Goal: Information Seeking & Learning: Check status

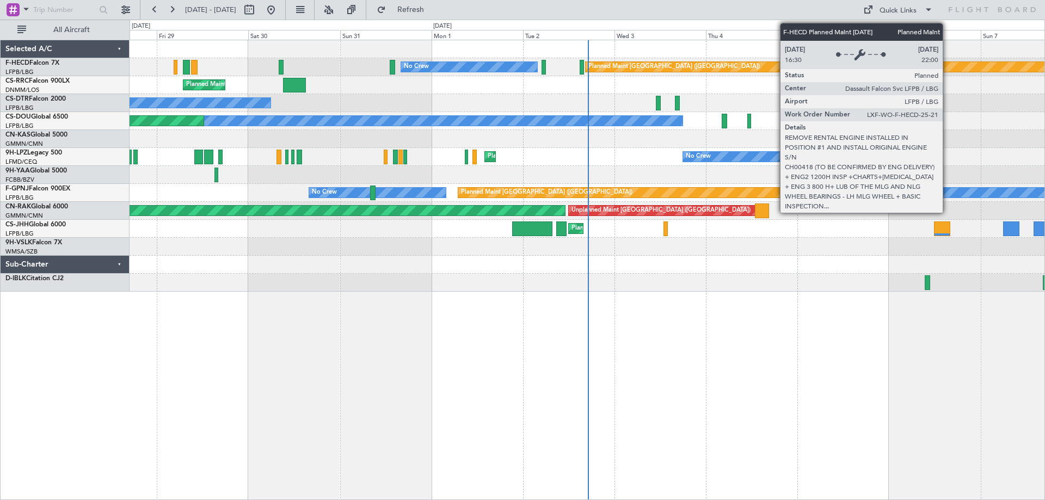
click at [826, 76] on div "Planned Maint [GEOGRAPHIC_DATA] ([GEOGRAPHIC_DATA]) No Crew No Crew Planned Mai…" at bounding box center [587, 166] width 915 height 252
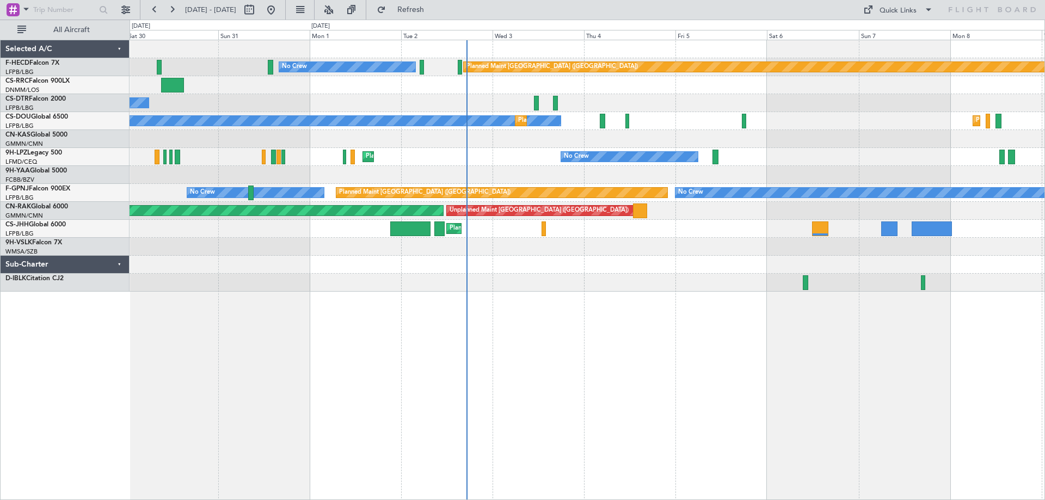
click at [349, 114] on div "Planned Maint [GEOGRAPHIC_DATA] ([GEOGRAPHIC_DATA]) No Crew Planned Maint [GEOG…" at bounding box center [587, 166] width 915 height 252
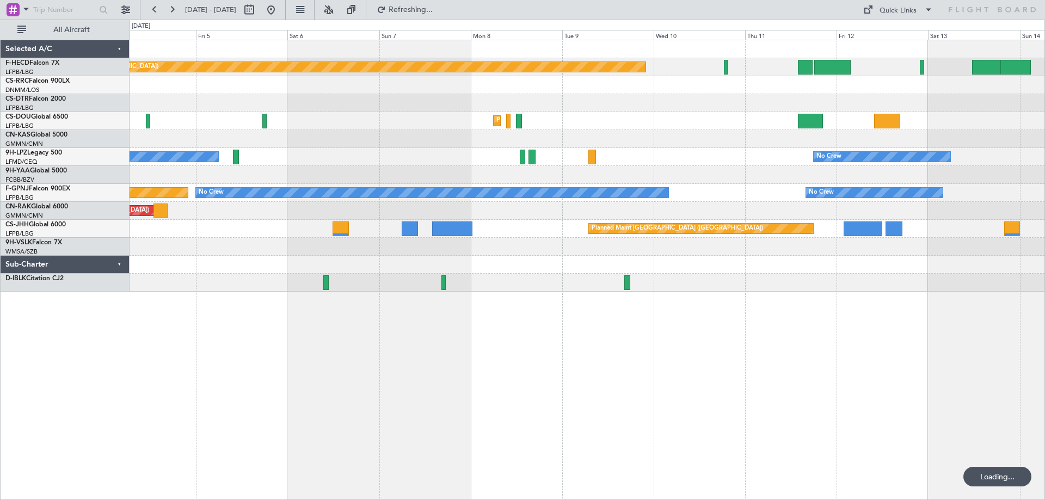
click at [519, 98] on div at bounding box center [587, 103] width 915 height 18
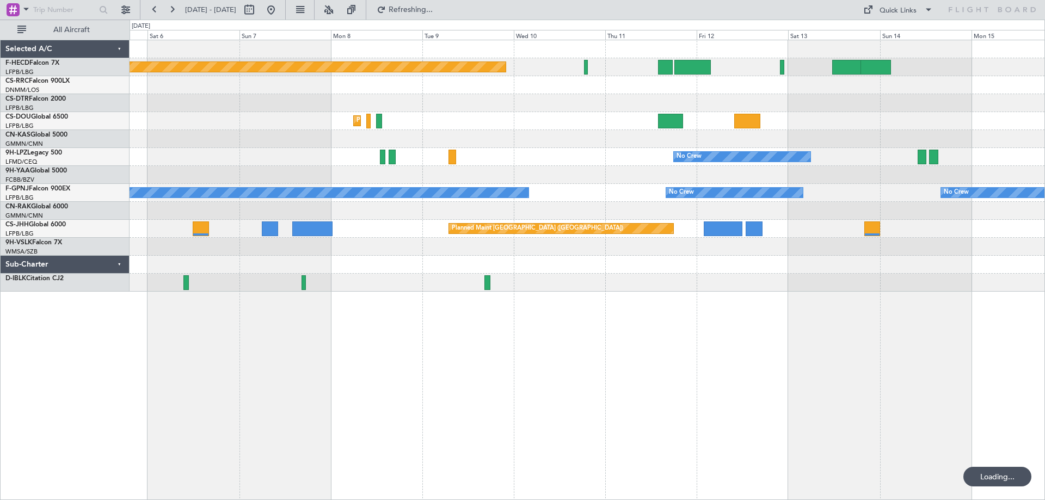
click at [531, 122] on div "Planned Maint [GEOGRAPHIC_DATA] ([GEOGRAPHIC_DATA]) Planned Maint [GEOGRAPHIC_D…" at bounding box center [587, 166] width 915 height 252
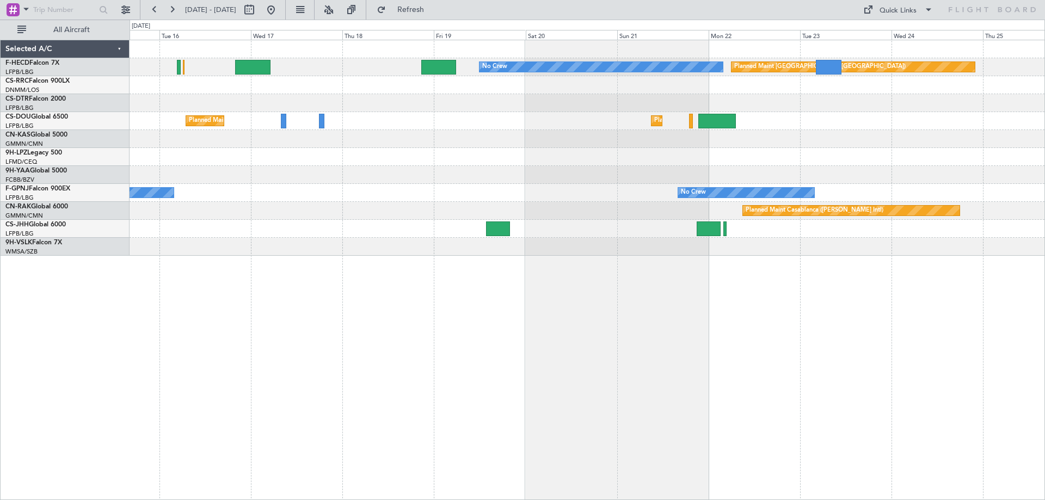
click at [414, 105] on div at bounding box center [587, 103] width 915 height 18
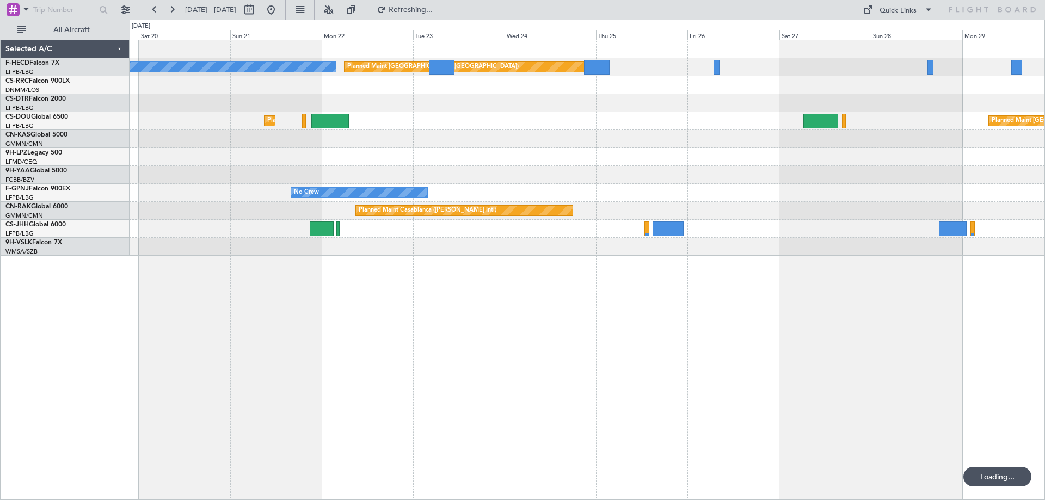
click at [414, 141] on div "No Crew Planned Maint [GEOGRAPHIC_DATA] ([GEOGRAPHIC_DATA]) Planned Maint [GEOG…" at bounding box center [587, 148] width 915 height 216
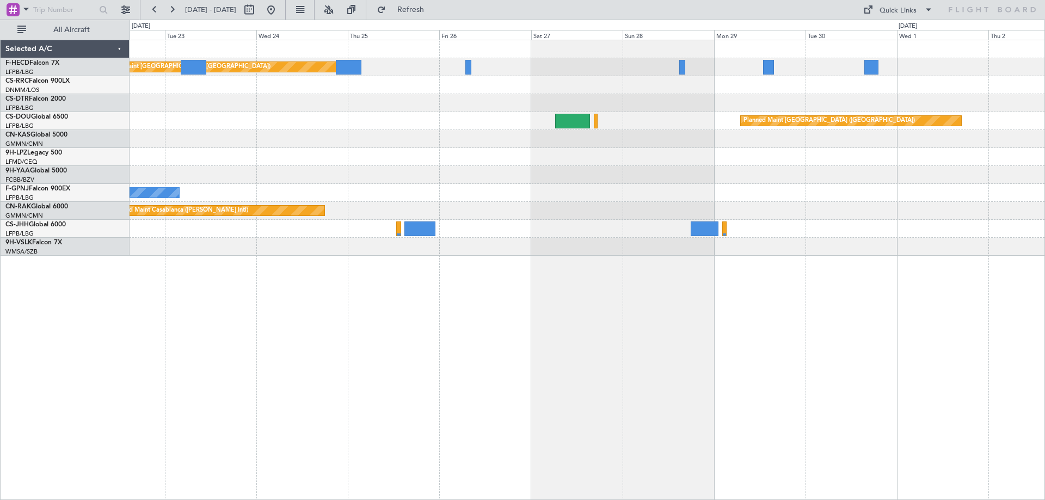
click at [729, 184] on div "Planned Maint [GEOGRAPHIC_DATA] ([GEOGRAPHIC_DATA]) No Crew Planned Maint [GEOG…" at bounding box center [587, 148] width 915 height 216
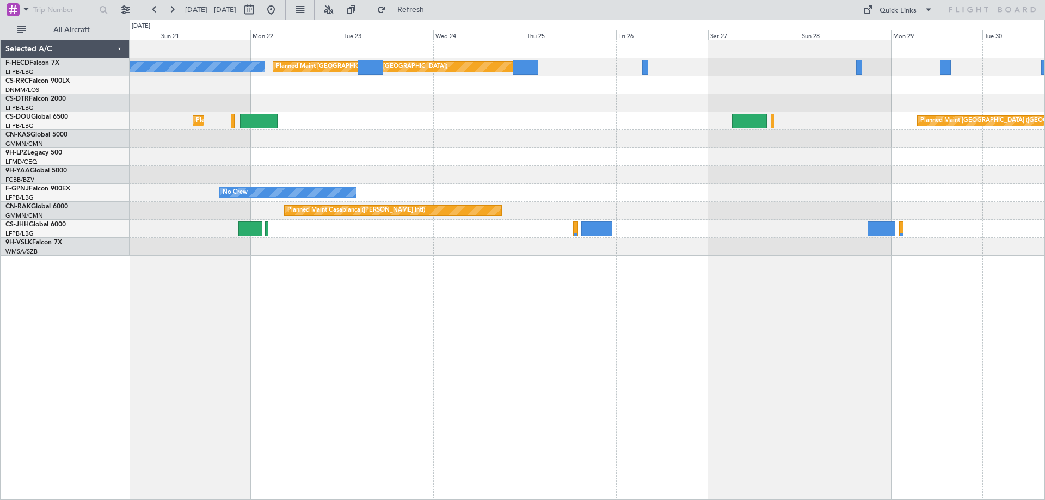
click at [592, 168] on div "Planned Maint [GEOGRAPHIC_DATA] ([GEOGRAPHIC_DATA]) No Crew Planned Maint [GEOG…" at bounding box center [587, 148] width 915 height 216
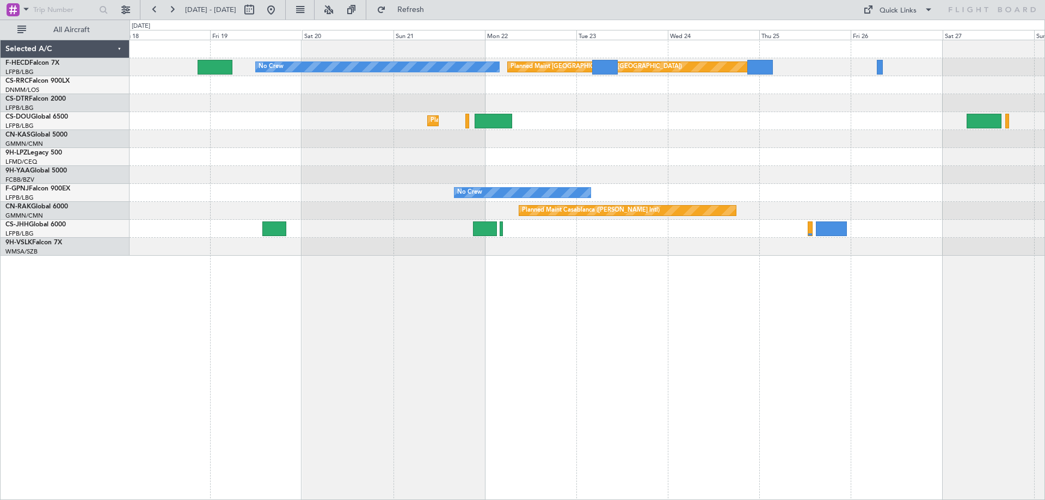
click at [536, 103] on div at bounding box center [587, 103] width 915 height 18
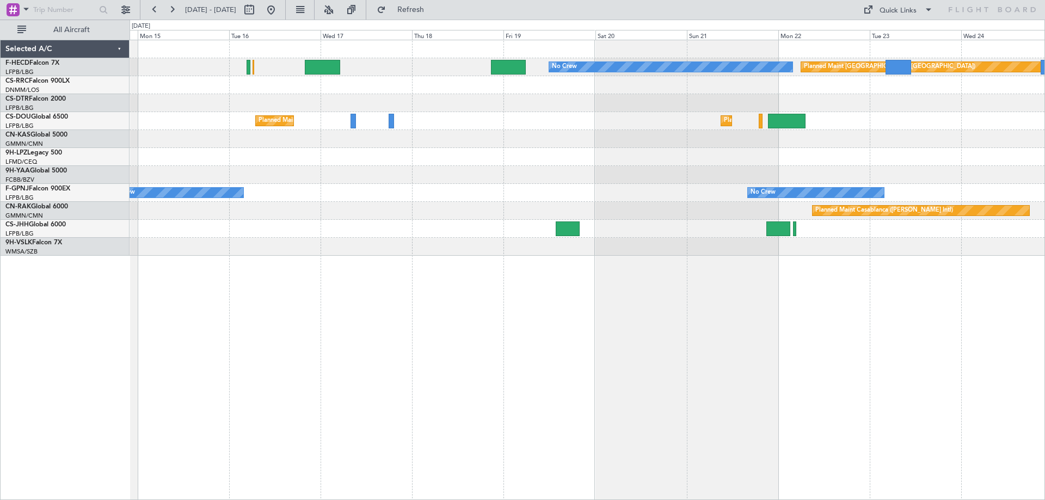
click at [509, 132] on div "Planned Maint [GEOGRAPHIC_DATA] ([GEOGRAPHIC_DATA]) No Crew Planned Maint [GEOG…" at bounding box center [587, 148] width 915 height 216
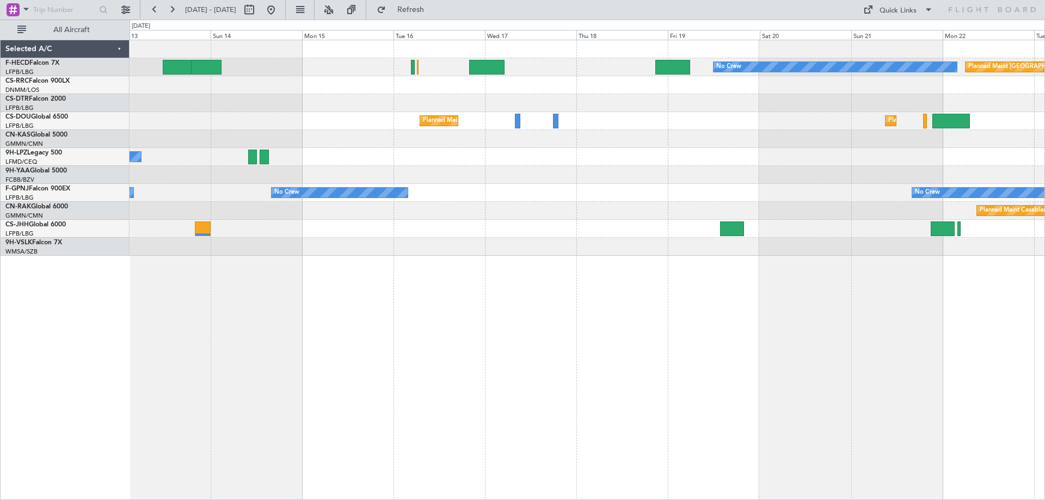
click at [490, 149] on div "Planned Maint [GEOGRAPHIC_DATA] ([GEOGRAPHIC_DATA]) No Crew Planned Maint [GEOG…" at bounding box center [587, 148] width 915 height 216
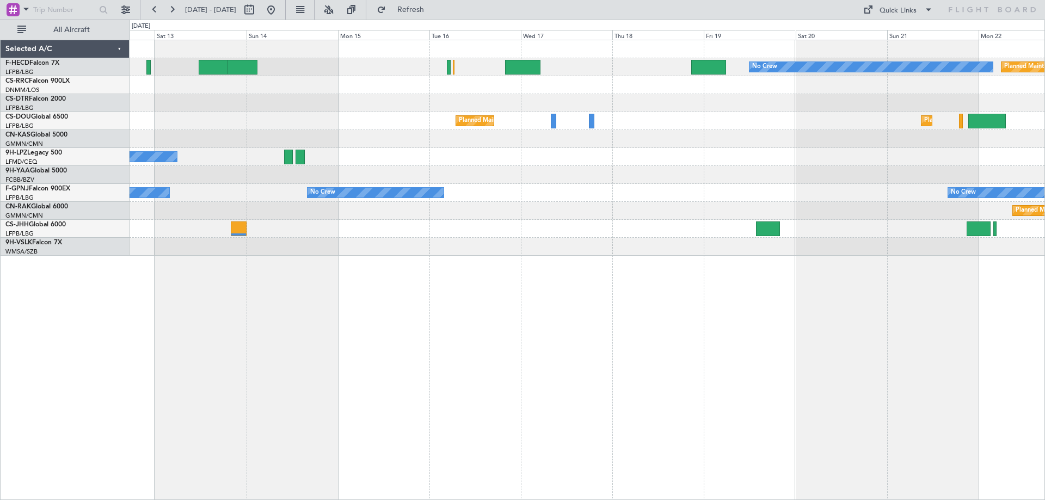
click at [642, 168] on div "Planned Maint [GEOGRAPHIC_DATA] ([GEOGRAPHIC_DATA]) No Crew Planned Maint [GEOG…" at bounding box center [587, 148] width 915 height 216
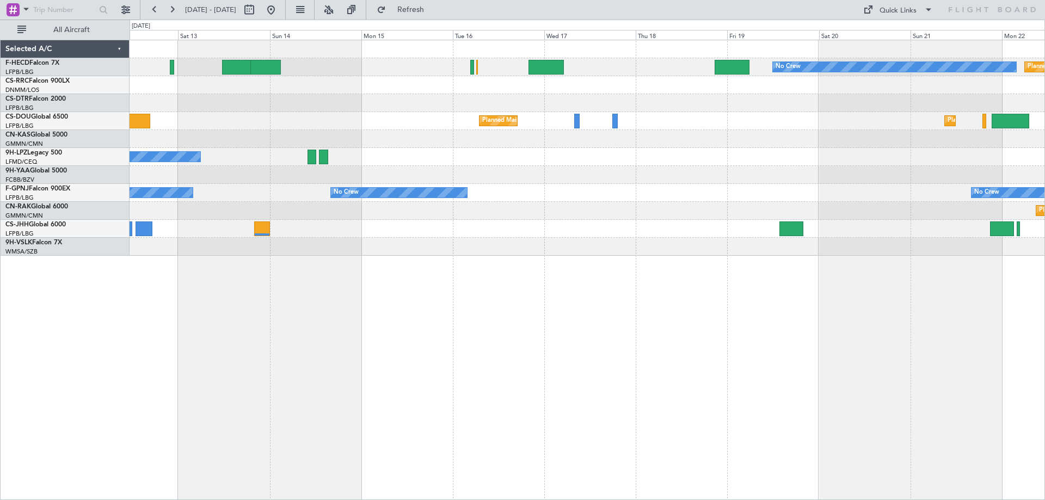
click at [646, 197] on div "No Crew Planned Maint [GEOGRAPHIC_DATA] ([GEOGRAPHIC_DATA]) Planned Maint [GEOG…" at bounding box center [587, 148] width 915 height 216
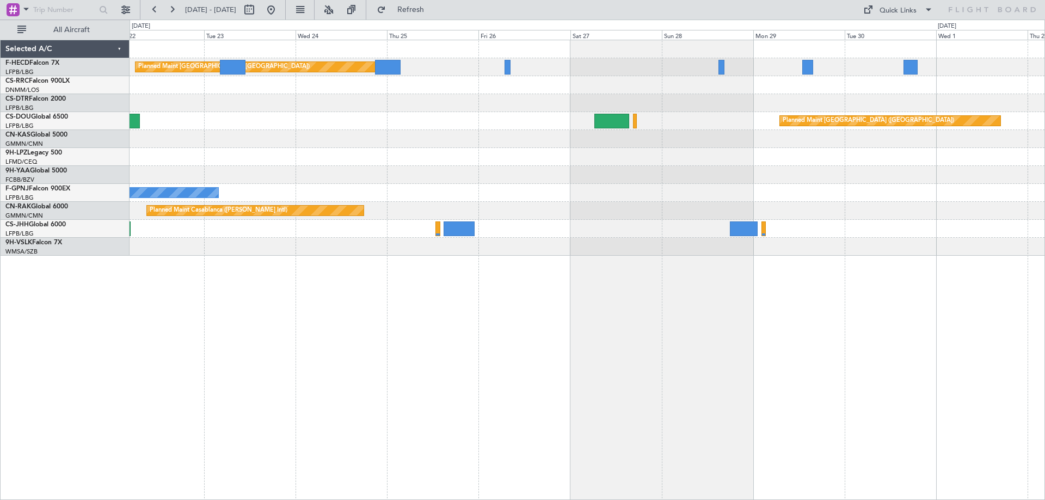
click at [313, 233] on div "Planned Maint [GEOGRAPHIC_DATA] ([GEOGRAPHIC_DATA]) No Crew Planned Maint [GEOG…" at bounding box center [587, 148] width 915 height 216
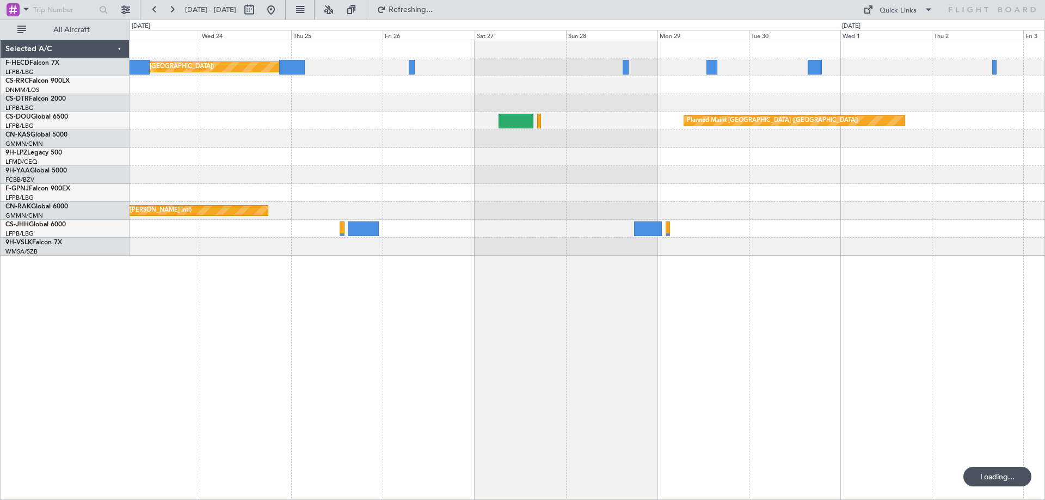
click at [656, 118] on div "Planned Maint [GEOGRAPHIC_DATA] ([GEOGRAPHIC_DATA]) No Crew Planned Maint [GEOG…" at bounding box center [587, 148] width 915 height 216
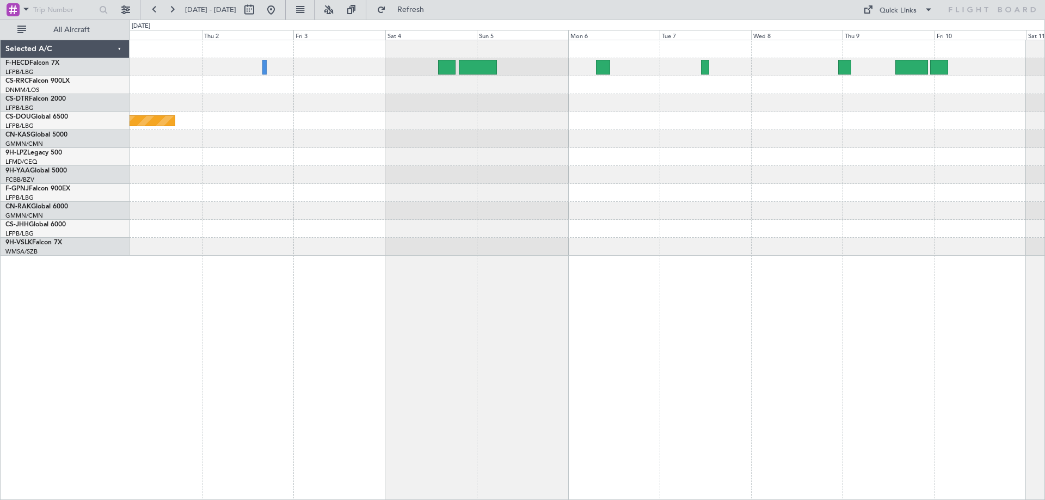
click at [534, 124] on div "Planned Maint [GEOGRAPHIC_DATA] ([GEOGRAPHIC_DATA])" at bounding box center [587, 148] width 915 height 216
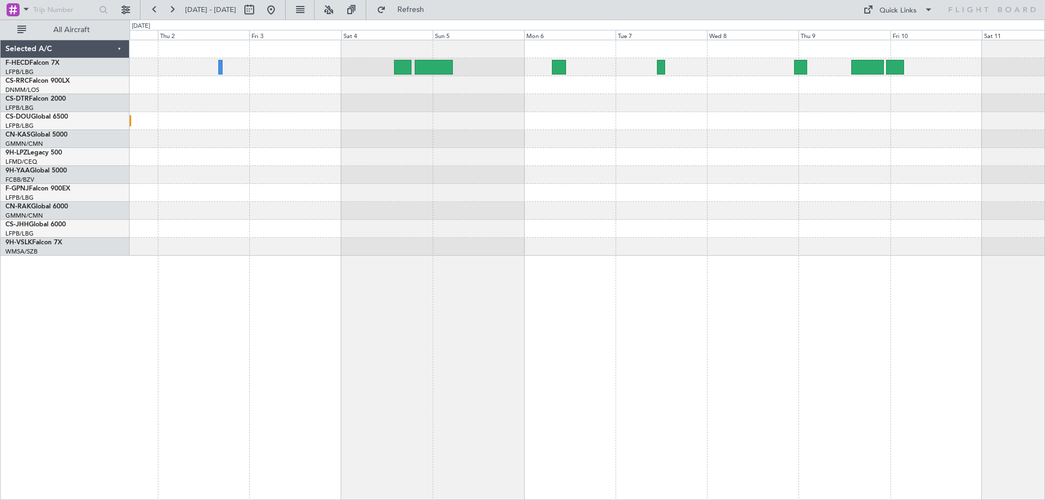
click at [557, 150] on div "Planned Maint [GEOGRAPHIC_DATA] ([GEOGRAPHIC_DATA])" at bounding box center [587, 148] width 915 height 216
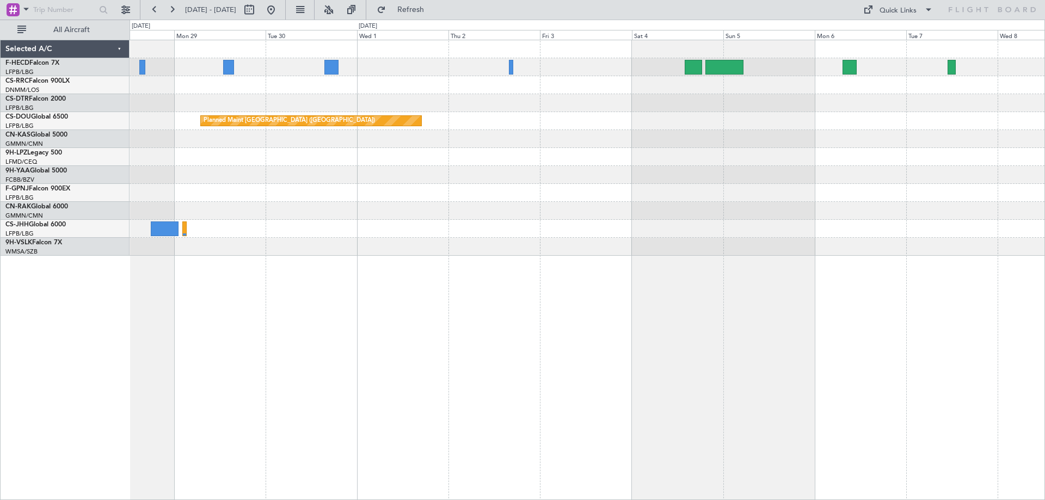
click at [784, 236] on div "Planned Maint [GEOGRAPHIC_DATA] ([GEOGRAPHIC_DATA])" at bounding box center [587, 148] width 915 height 216
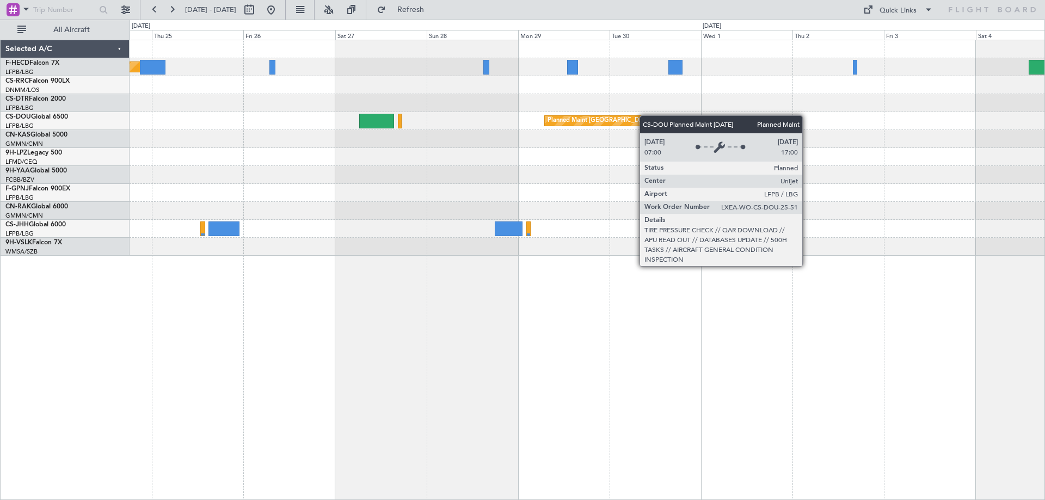
click at [752, 112] on div "Planned Maint [GEOGRAPHIC_DATA] ([GEOGRAPHIC_DATA]) Planned Maint [GEOGRAPHIC_D…" at bounding box center [587, 148] width 915 height 216
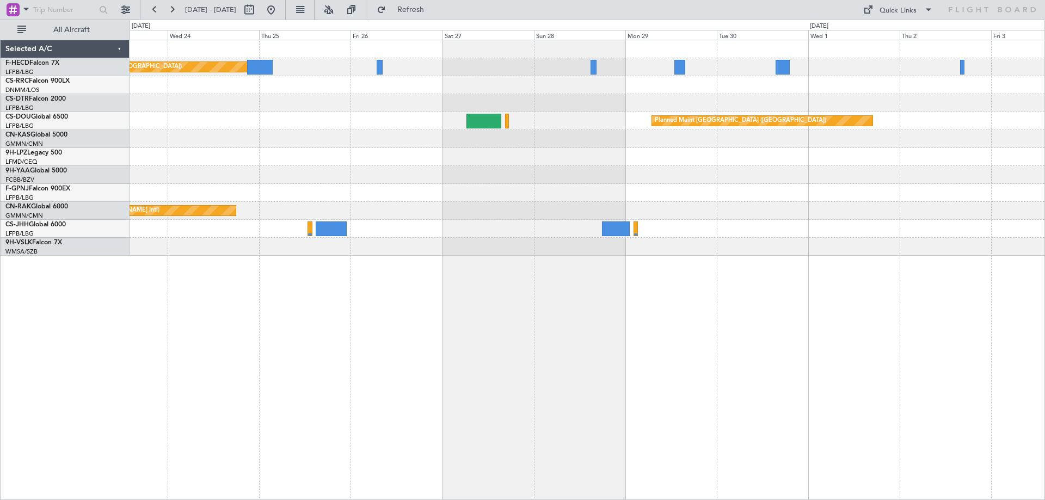
click at [561, 120] on div "Planned Maint [GEOGRAPHIC_DATA] ([GEOGRAPHIC_DATA]) No Crew Planned Maint [GEOG…" at bounding box center [587, 148] width 915 height 216
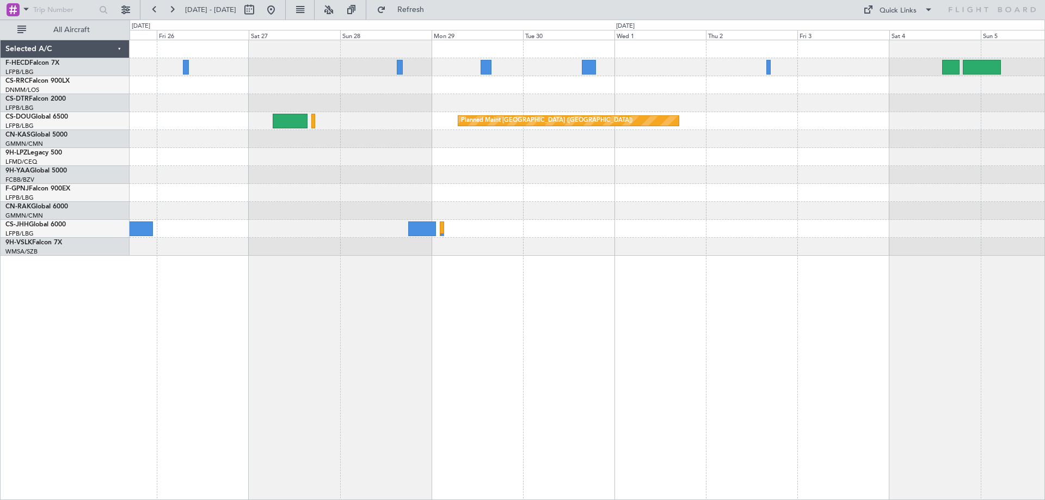
click at [591, 130] on div at bounding box center [587, 139] width 915 height 18
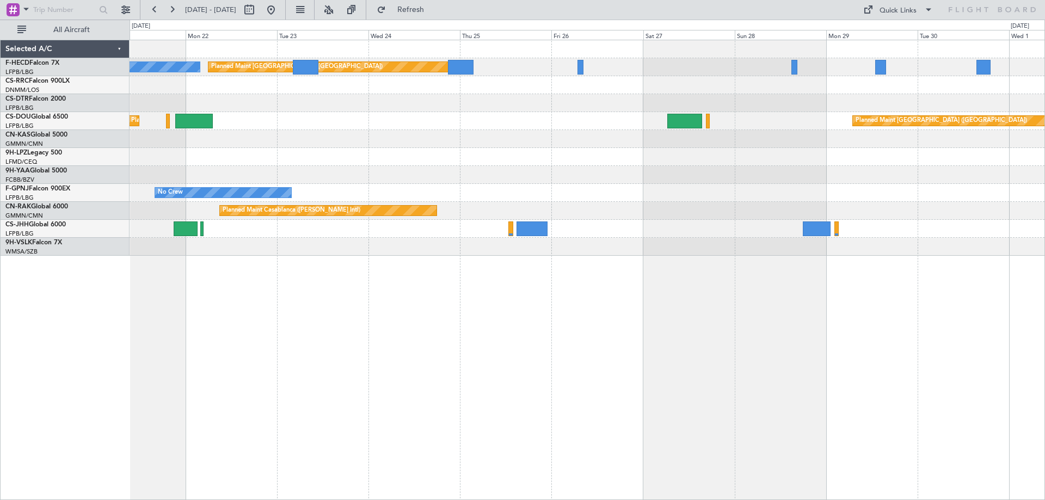
click at [731, 191] on div "Planned Maint [GEOGRAPHIC_DATA] ([GEOGRAPHIC_DATA]) No Crew Planned Maint [GEOG…" at bounding box center [587, 148] width 915 height 216
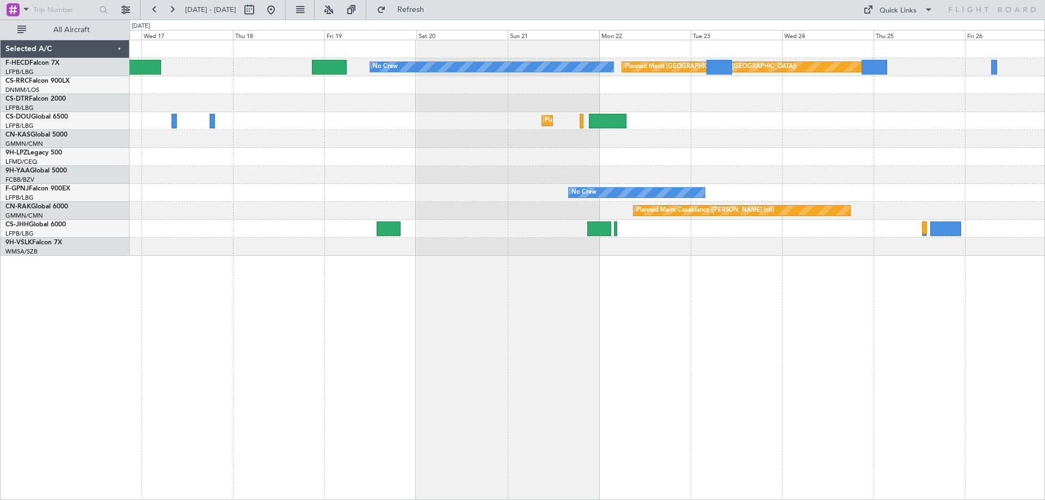
click at [764, 140] on div "Planned Maint [GEOGRAPHIC_DATA] ([GEOGRAPHIC_DATA]) No Crew Planned Maint [GEOG…" at bounding box center [587, 148] width 915 height 216
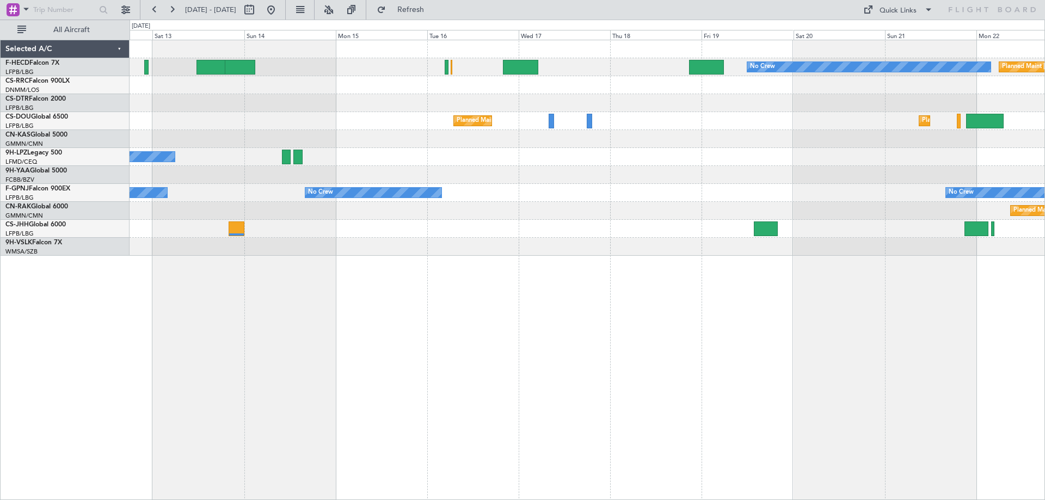
click at [827, 185] on div "No Crew Planned Maint [GEOGRAPHIC_DATA] ([GEOGRAPHIC_DATA]) Planned Maint [GEOG…" at bounding box center [587, 148] width 915 height 216
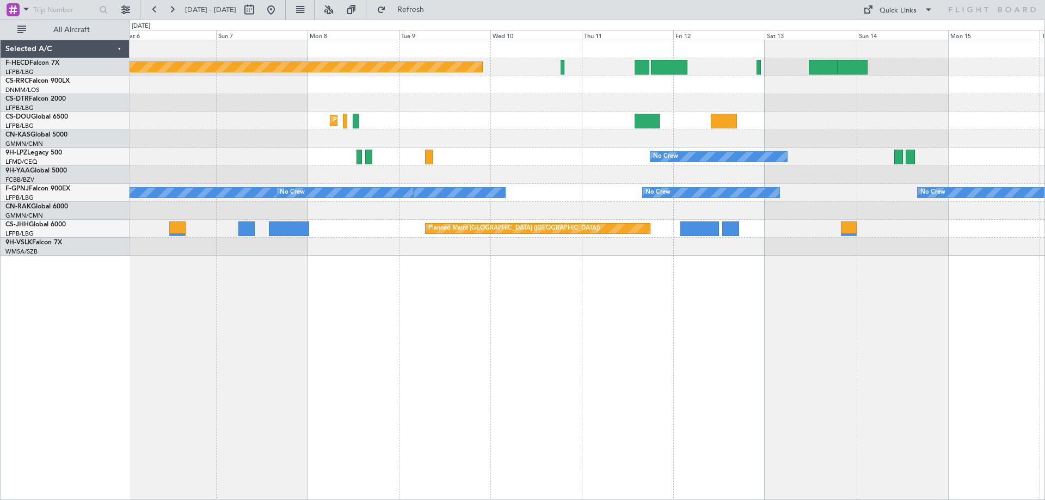
click at [649, 198] on div "Planned Maint [GEOGRAPHIC_DATA] ([GEOGRAPHIC_DATA]) Planned Maint [GEOGRAPHIC_D…" at bounding box center [587, 148] width 915 height 216
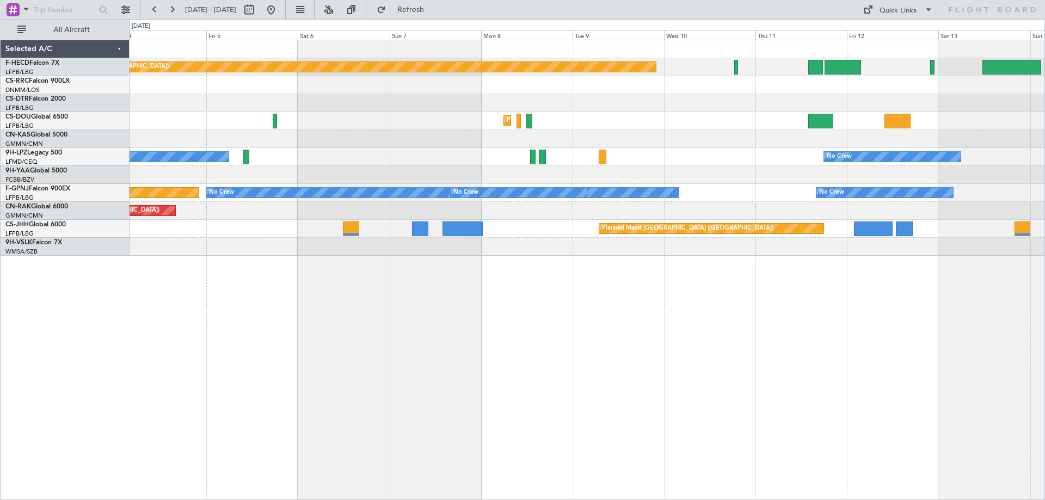
click at [796, 207] on div "Planned Maint [GEOGRAPHIC_DATA] ([GEOGRAPHIC_DATA]) Planned Maint [GEOGRAPHIC_D…" at bounding box center [587, 148] width 915 height 216
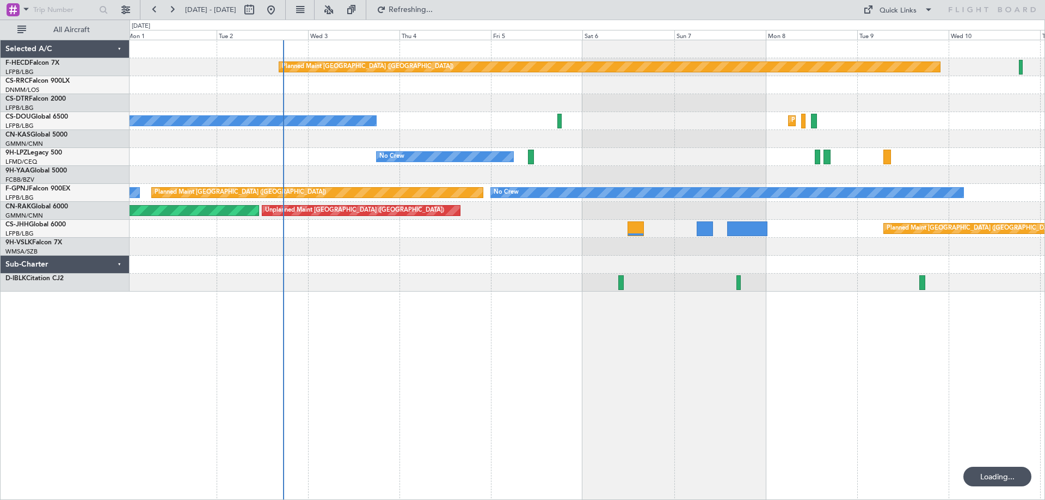
click at [354, 200] on div "Planned Maint [GEOGRAPHIC_DATA] ([GEOGRAPHIC_DATA]) No Crew No Crew Planned Mai…" at bounding box center [587, 166] width 915 height 252
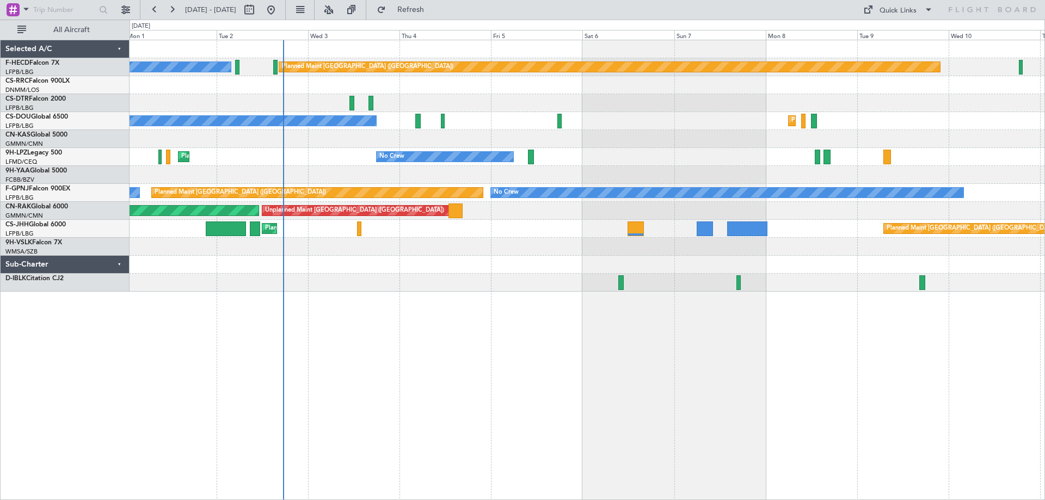
click at [627, 212] on div "Unplanned Maint [GEOGRAPHIC_DATA] ([GEOGRAPHIC_DATA]) Planned Maint [GEOGRAPHIC…" at bounding box center [587, 211] width 915 height 18
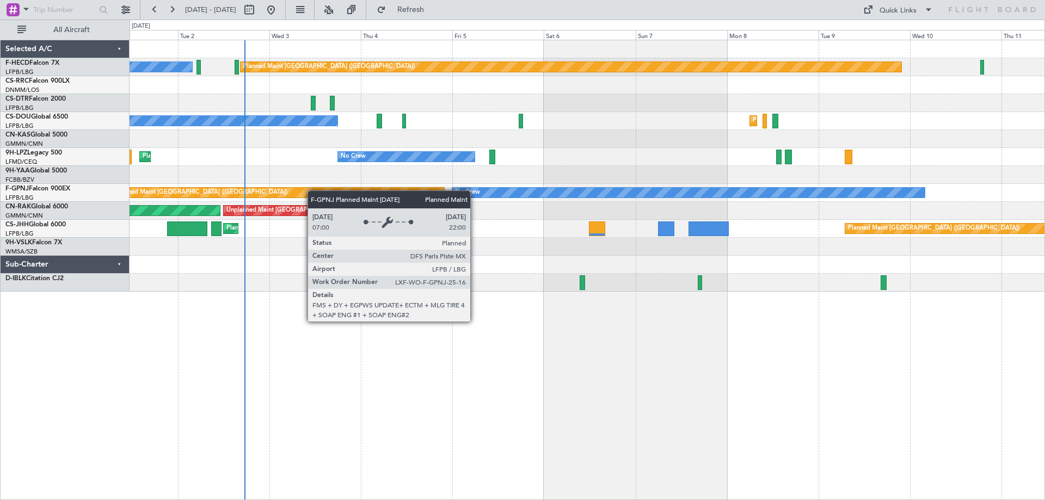
click at [558, 201] on div "Planned Maint [GEOGRAPHIC_DATA] ([GEOGRAPHIC_DATA]) No Crew No Crew No Crew No …" at bounding box center [587, 193] width 915 height 18
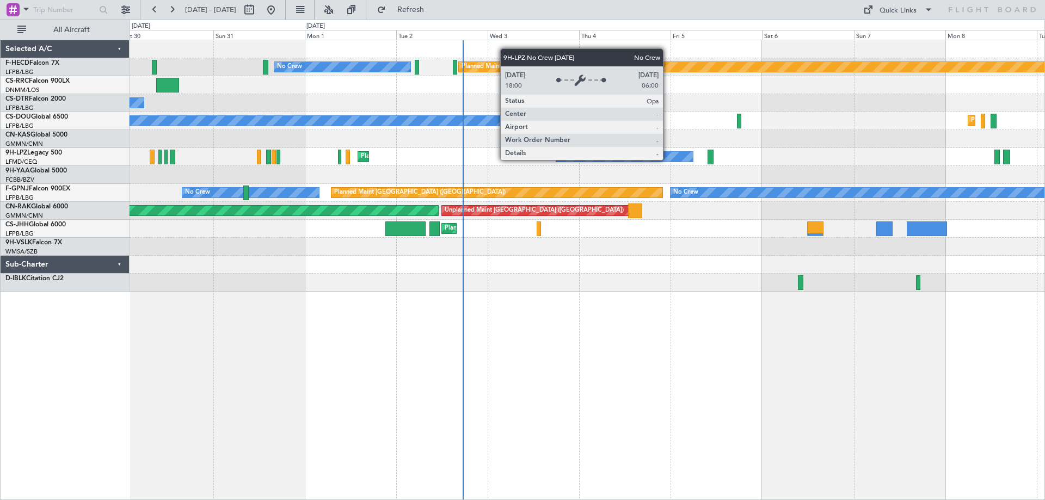
click at [353, 137] on div "Planned Maint [GEOGRAPHIC_DATA] ([GEOGRAPHIC_DATA]) No Crew Planned Maint [GEOG…" at bounding box center [587, 166] width 915 height 252
